Goal: Navigation & Orientation: Find specific page/section

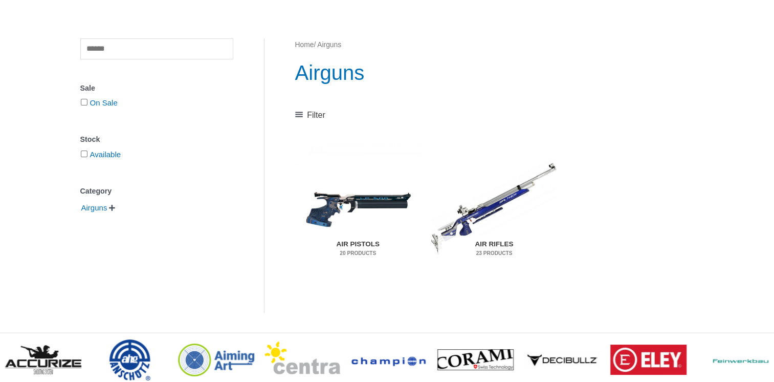
scroll to position [102, 0]
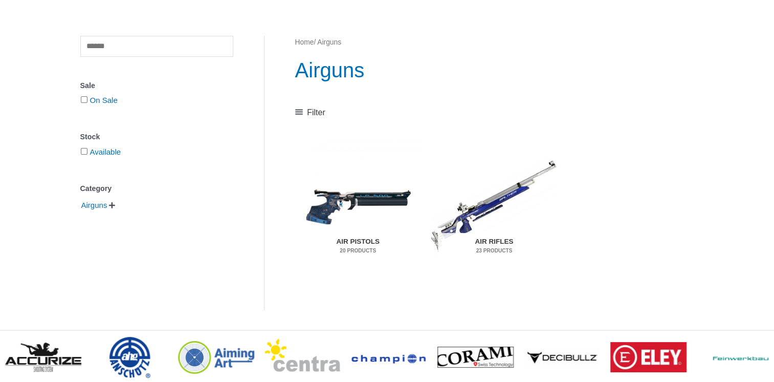
click at [348, 241] on h2 "Air Pistols 20 Products" at bounding box center [358, 246] width 112 height 27
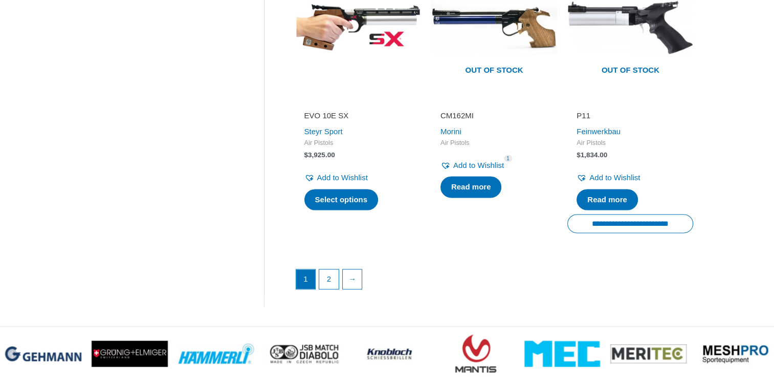
scroll to position [1534, 0]
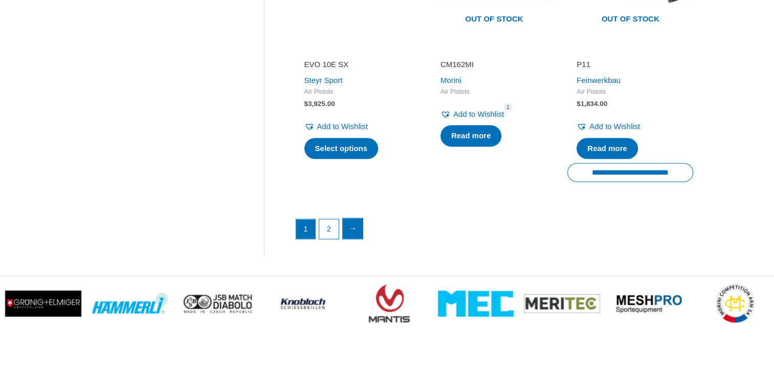
click at [354, 222] on link "→" at bounding box center [353, 228] width 20 height 20
